Goal: Navigation & Orientation: Find specific page/section

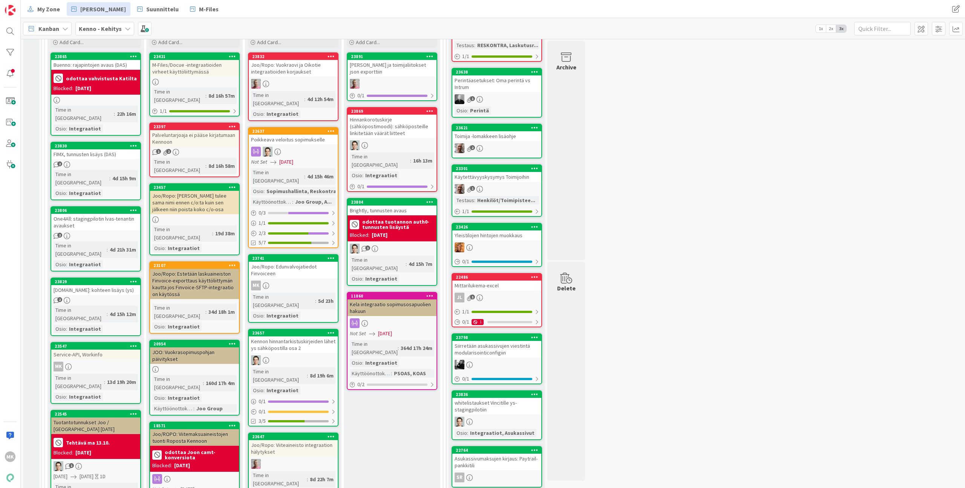
scroll to position [344, 0]
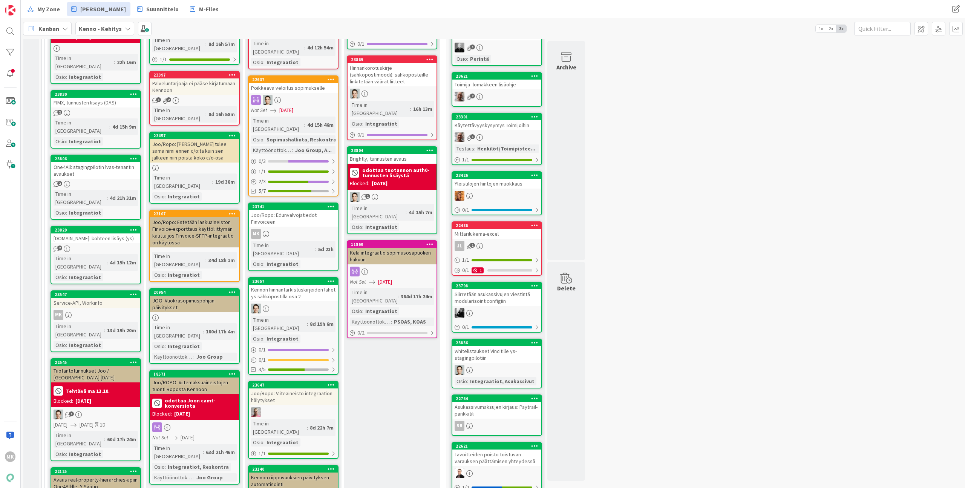
click at [307, 210] on div "Joo/Ropo: Edunvalvojatiedot Finvoiceen" at bounding box center [293, 218] width 89 height 17
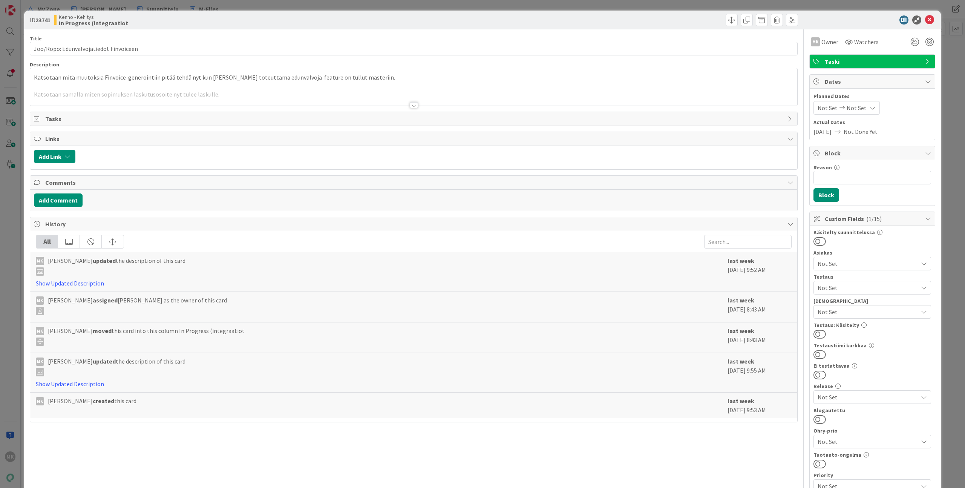
click at [408, 101] on div at bounding box center [413, 95] width 767 height 19
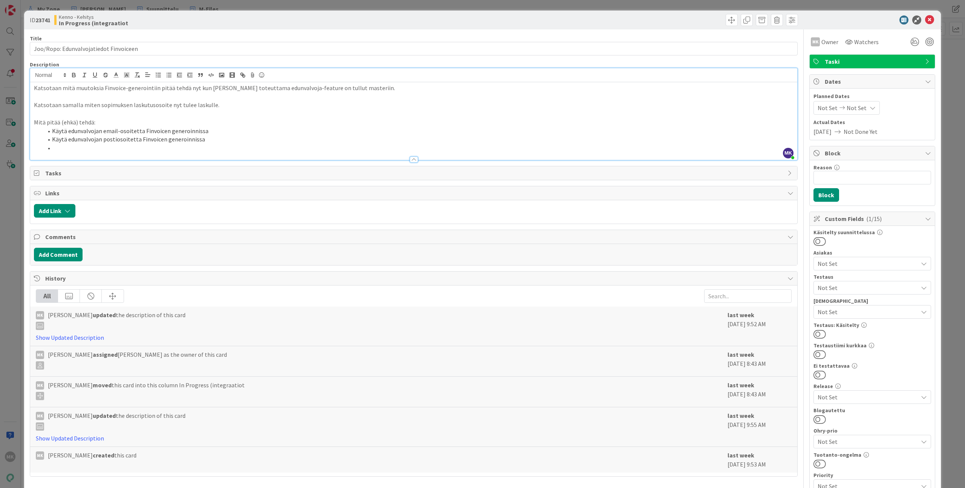
click at [111, 5] on div "ID 23741 Kenno - Kehitys In Progress (integraatiot Title 38 / 128 Joo/Ropo: Edu…" at bounding box center [482, 244] width 965 height 488
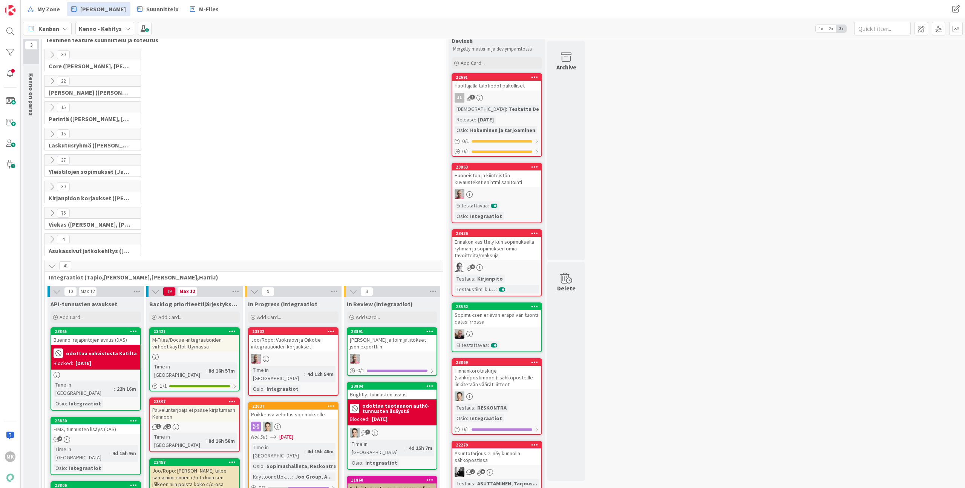
scroll to position [112, 0]
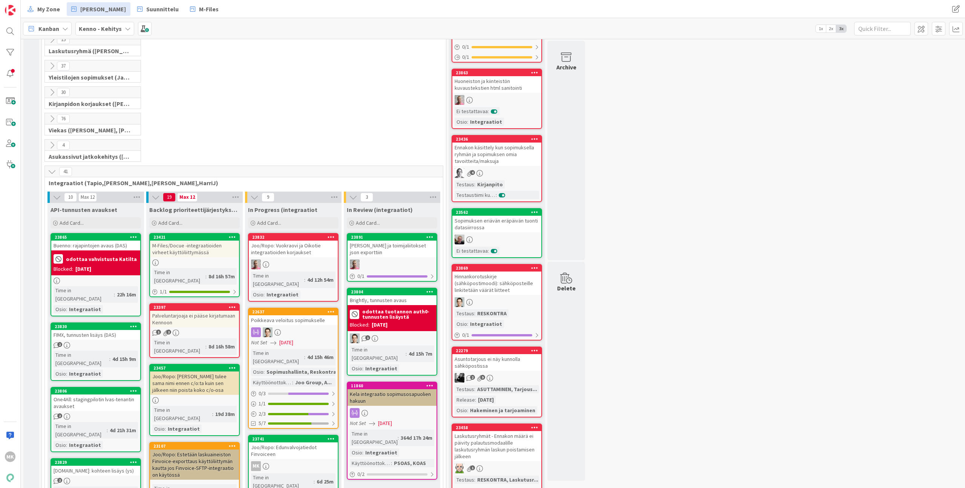
click at [210, 252] on div "M-Files/Docue -integraatioiden virheet käyttöliittymässä" at bounding box center [194, 248] width 89 height 17
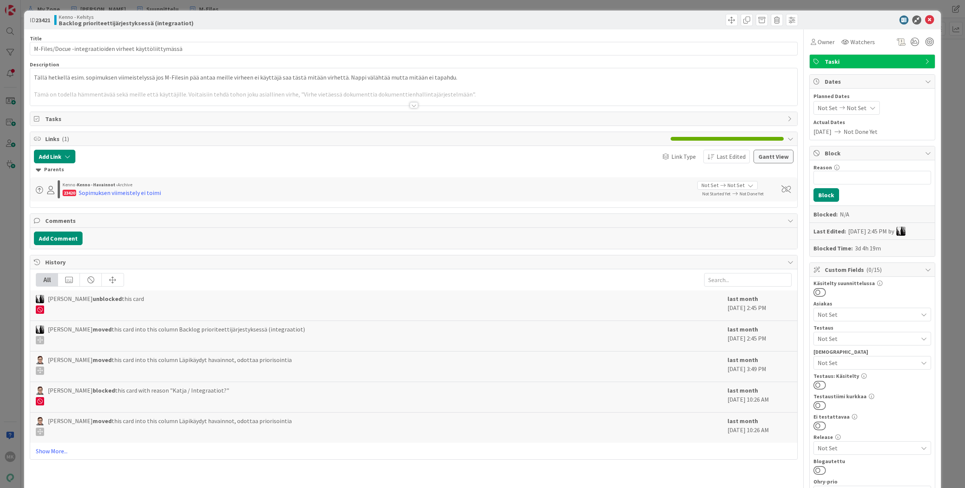
click at [347, 97] on div at bounding box center [413, 95] width 767 height 19
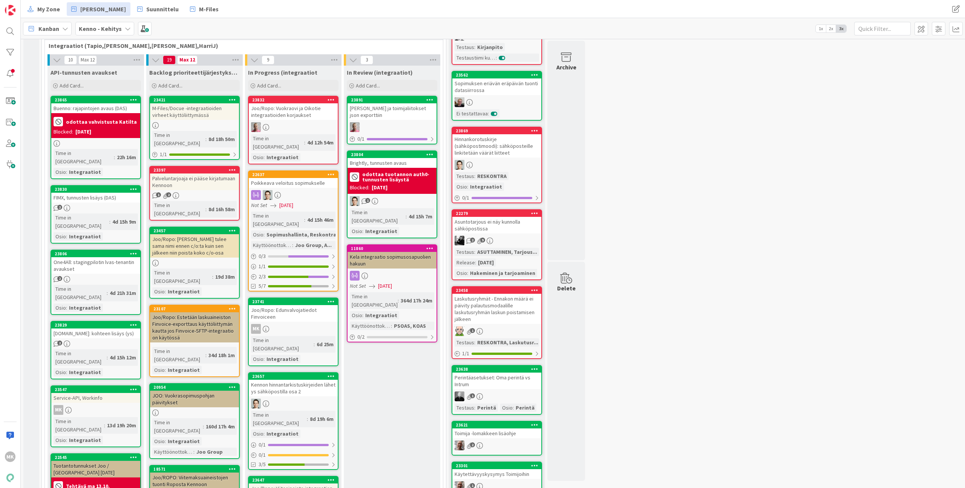
scroll to position [290, 0]
